Goal: Task Accomplishment & Management: Use online tool/utility

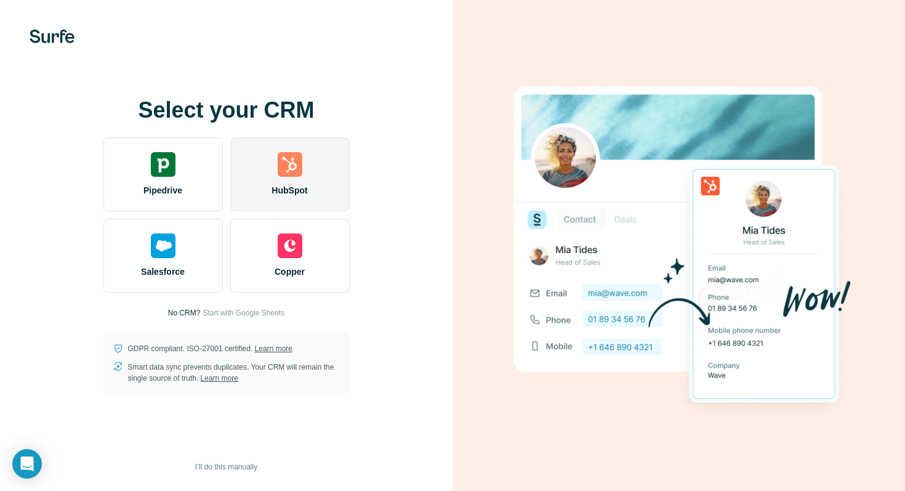
click at [264, 166] on div "HubSpot" at bounding box center [289, 174] width 119 height 74
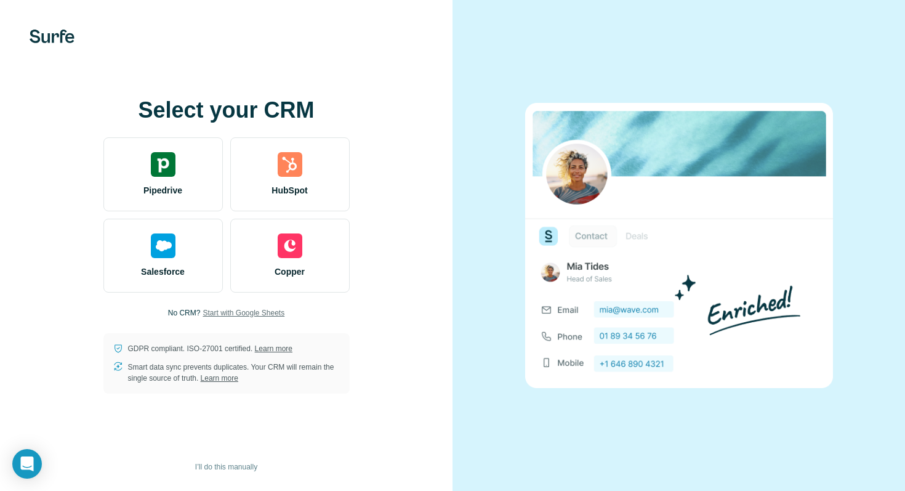
click at [223, 311] on span "Start with Google Sheets" at bounding box center [244, 312] width 82 height 11
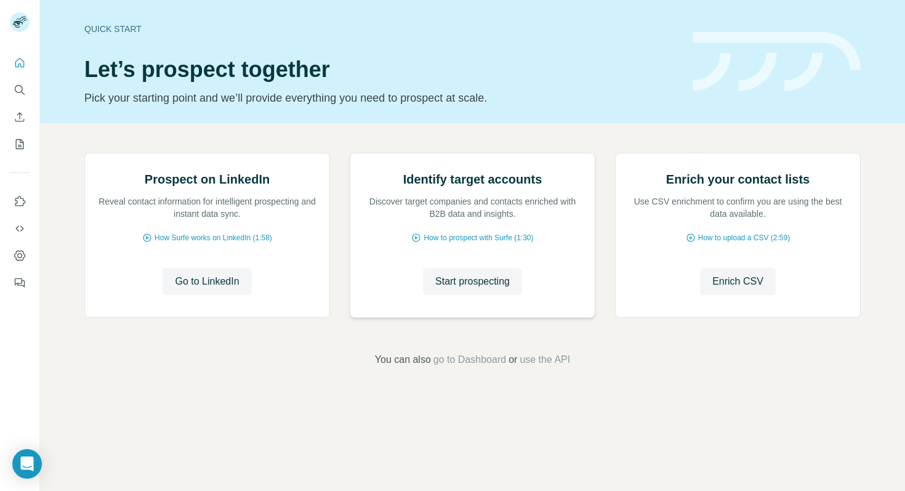
scroll to position [20, 0]
click at [17, 57] on icon "Quick start" at bounding box center [20, 63] width 12 height 12
click at [20, 59] on icon "Quick start" at bounding box center [19, 62] width 9 height 9
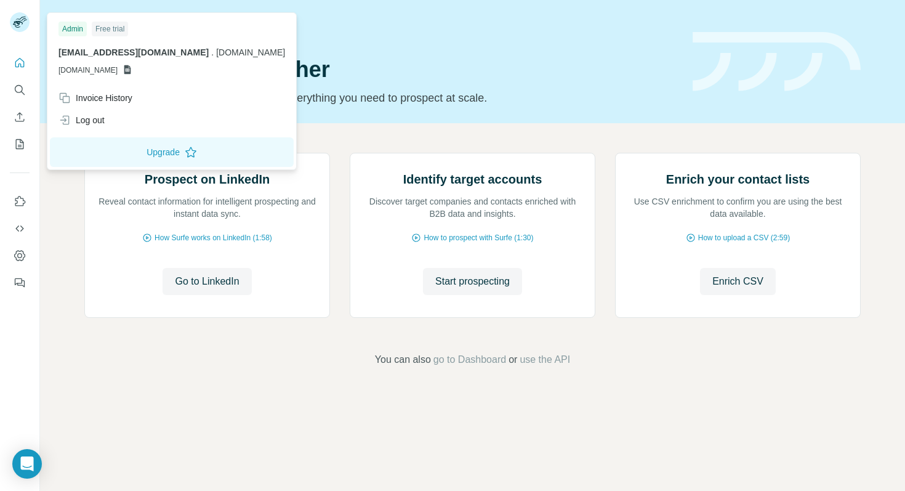
click at [24, 20] on icon at bounding box center [24, 20] width 5 height 2
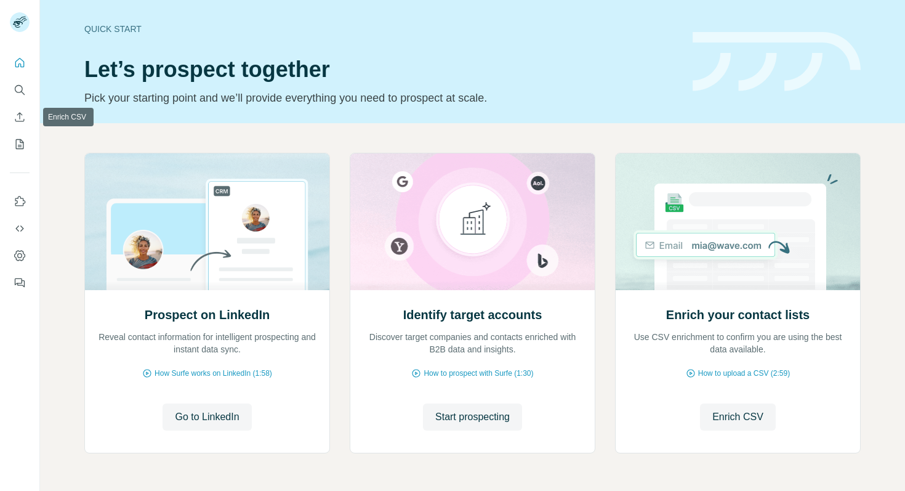
click at [18, 141] on icon "My lists" at bounding box center [20, 144] width 12 height 12
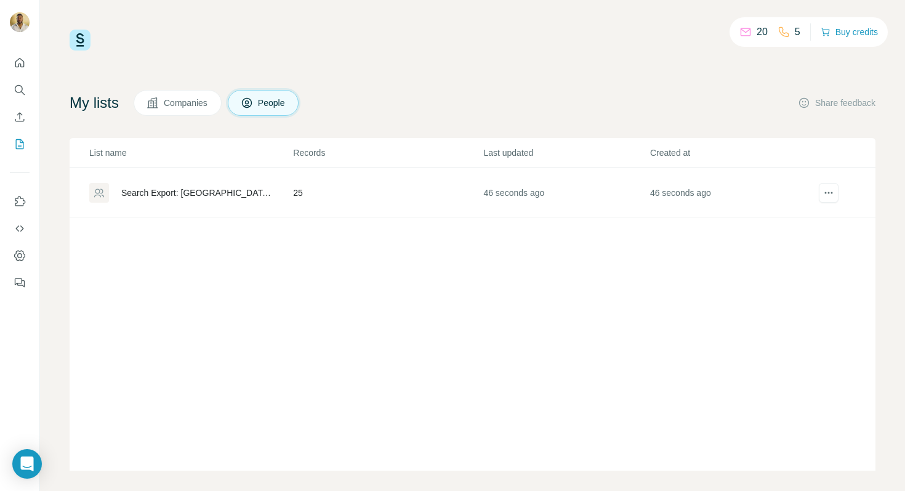
click at [167, 106] on button "Companies" at bounding box center [178, 103] width 88 height 26
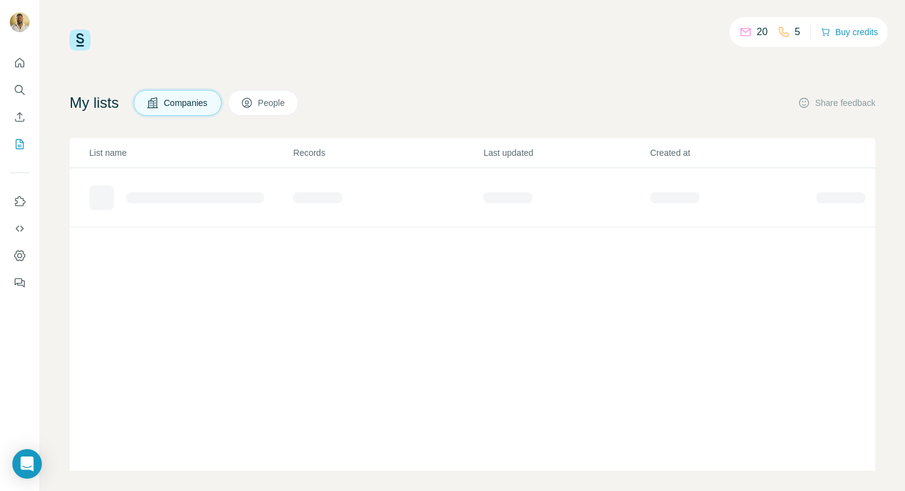
click at [251, 108] on icon at bounding box center [247, 103] width 12 height 12
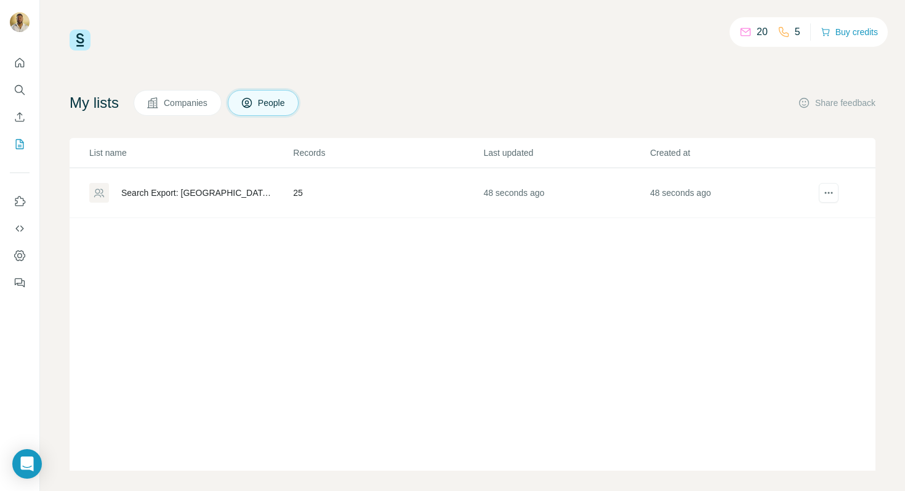
click at [208, 213] on td "Search Export: [GEOGRAPHIC_DATA], [GEOGRAPHIC_DATA] Invites - [GEOGRAPHIC_DATA]…" at bounding box center [181, 193] width 223 height 50
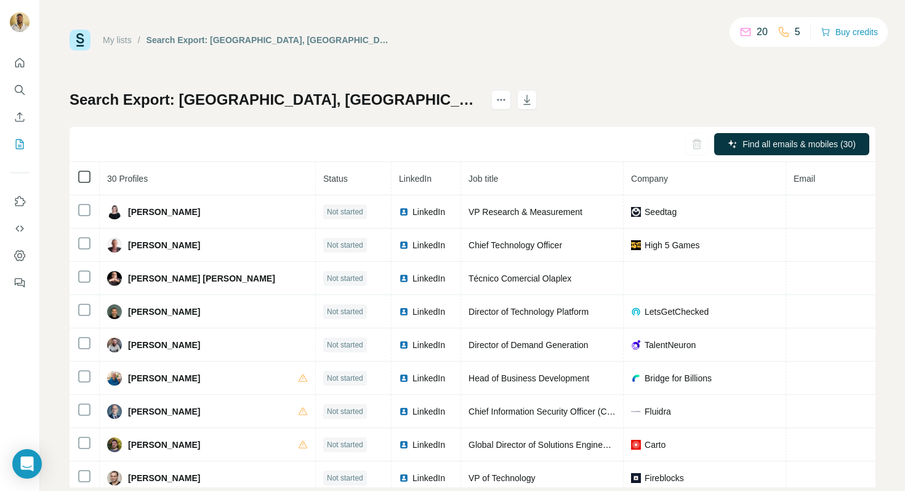
click at [91, 174] on icon at bounding box center [84, 176] width 15 height 15
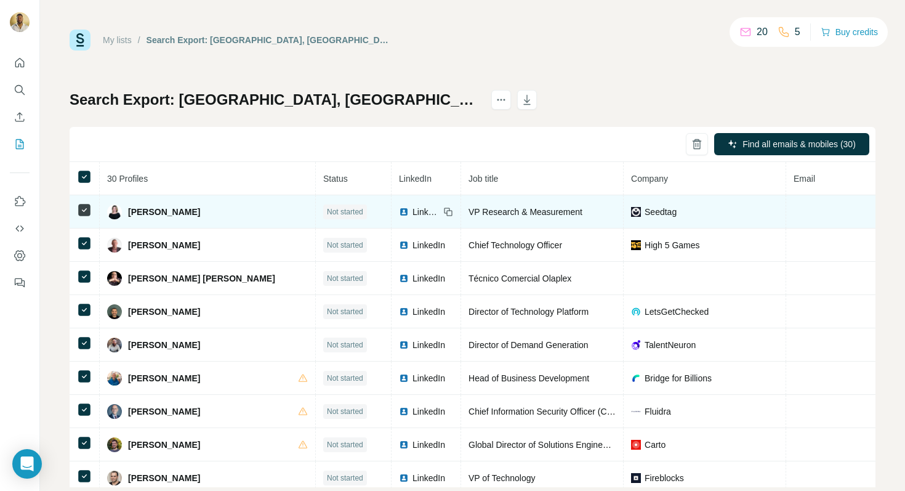
scroll to position [0, 246]
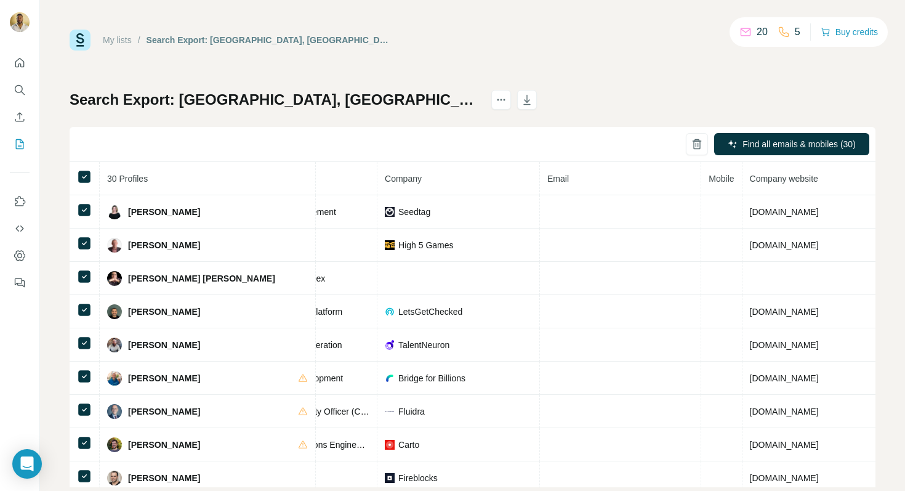
click at [683, 59] on div "My lists / Search Export: [GEOGRAPHIC_DATA], Mid Market Invites - [GEOGRAPHIC_D…" at bounding box center [473, 259] width 806 height 458
click at [744, 33] on icon at bounding box center [746, 32] width 10 height 8
click at [20, 256] on icon "Dashboard" at bounding box center [20, 255] width 12 height 12
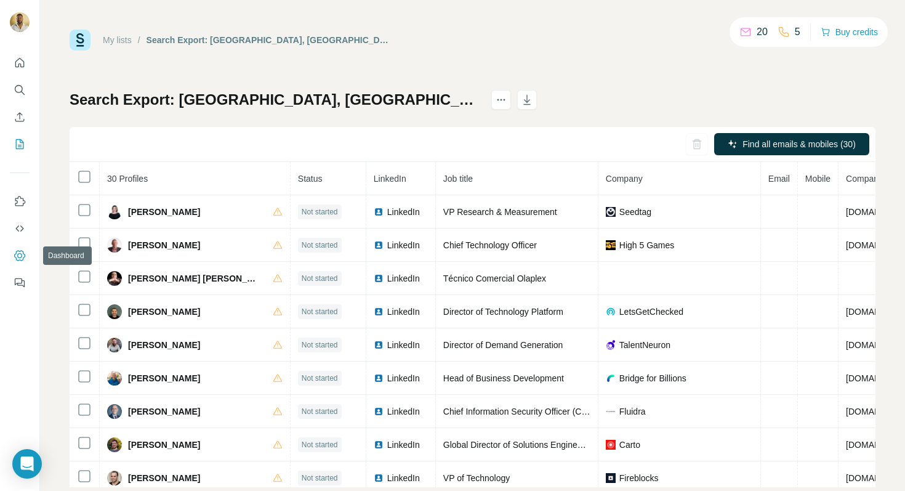
click at [18, 252] on icon "Dashboard" at bounding box center [20, 255] width 12 height 12
click at [23, 245] on button "Dashboard" at bounding box center [20, 255] width 20 height 22
